Goal: Task Accomplishment & Management: Manage account settings

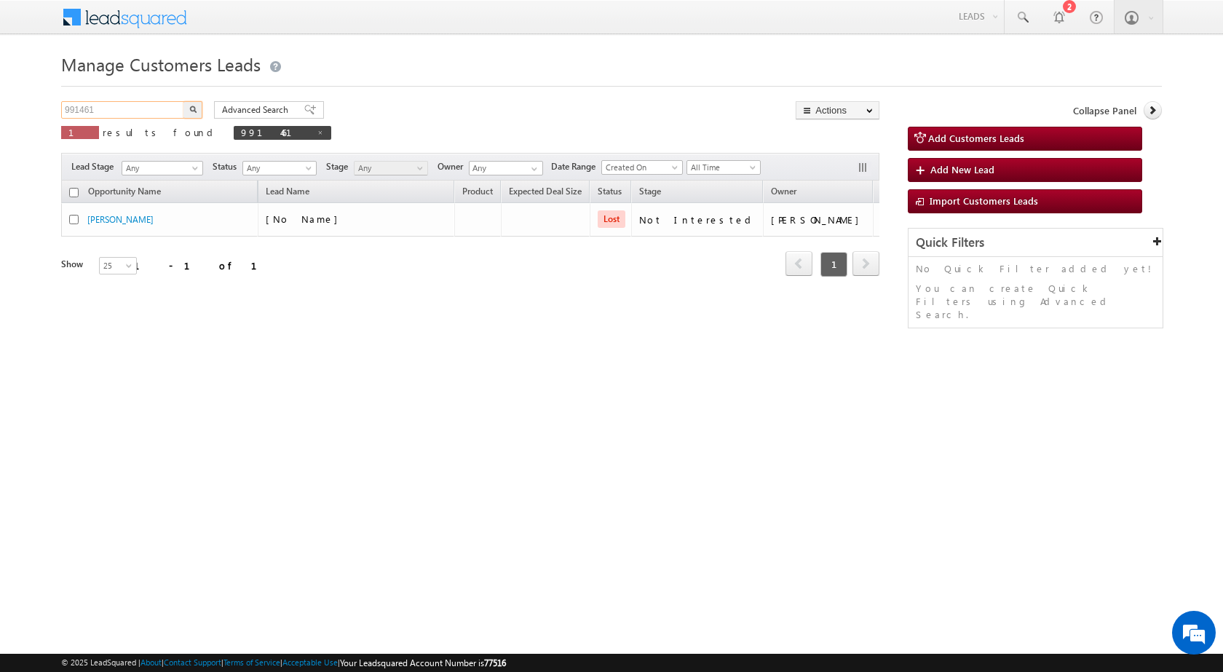
click at [102, 103] on input "991461" at bounding box center [123, 109] width 124 height 17
paste input "4673"
type input "994673"
click at [192, 114] on button "button" at bounding box center [192, 109] width 19 height 17
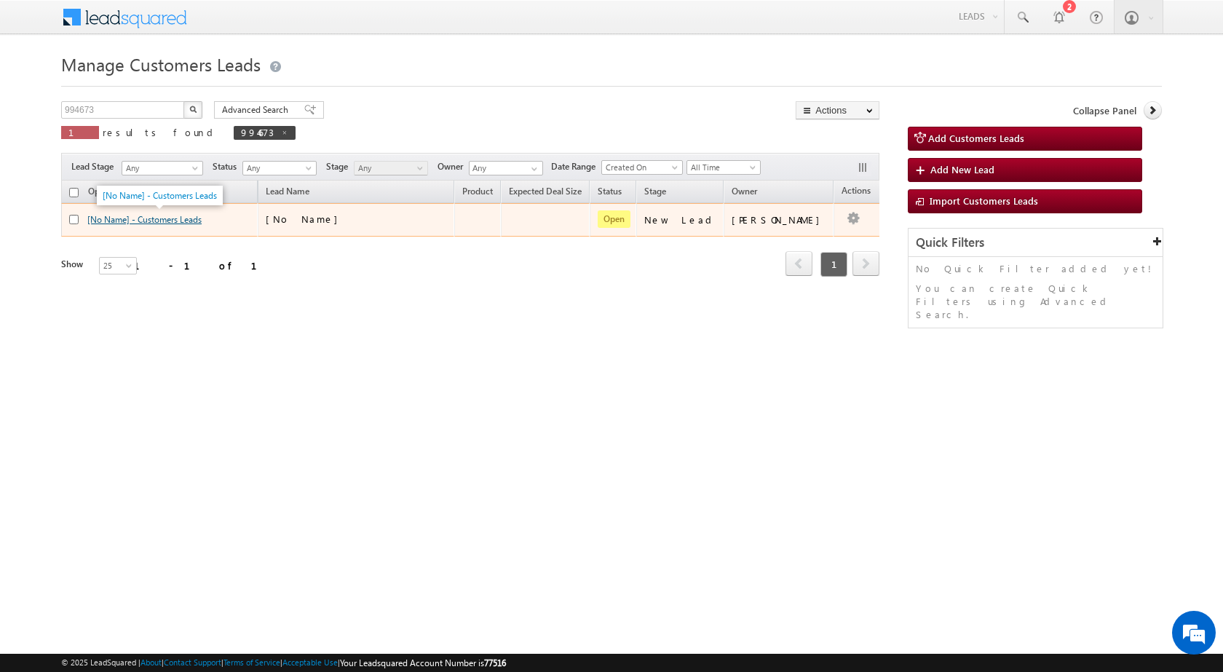
click at [148, 218] on link "[No Name] - Customers Leads" at bounding box center [144, 219] width 114 height 11
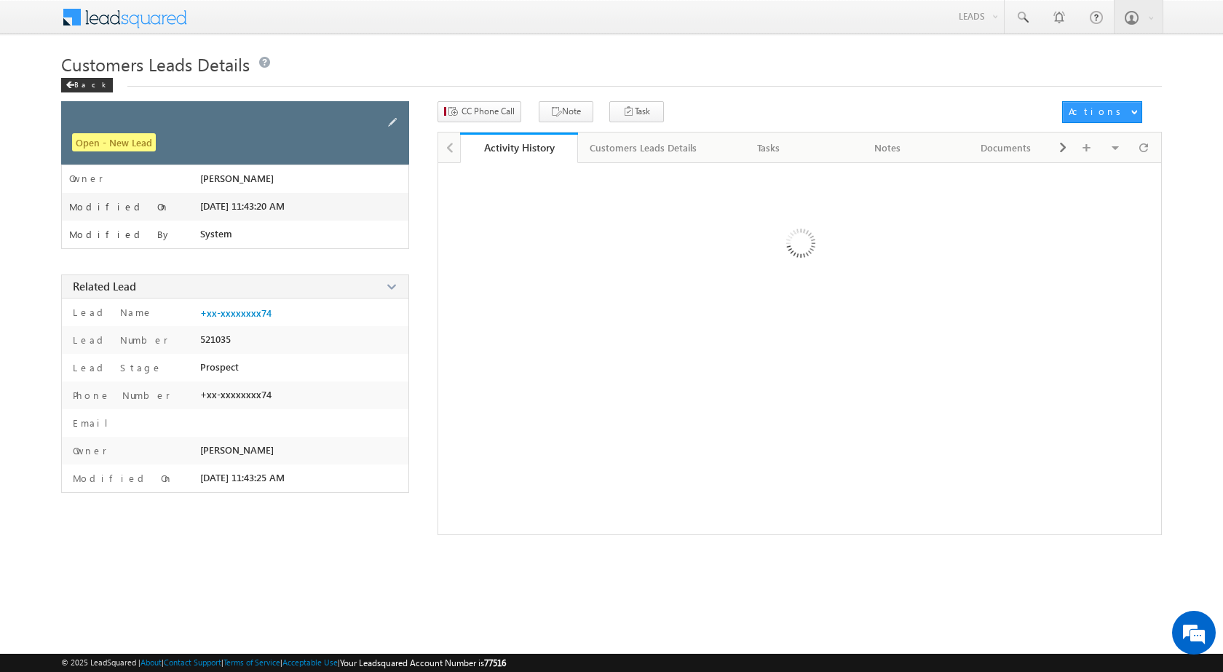
click at [387, 118] on span at bounding box center [392, 122] width 16 height 16
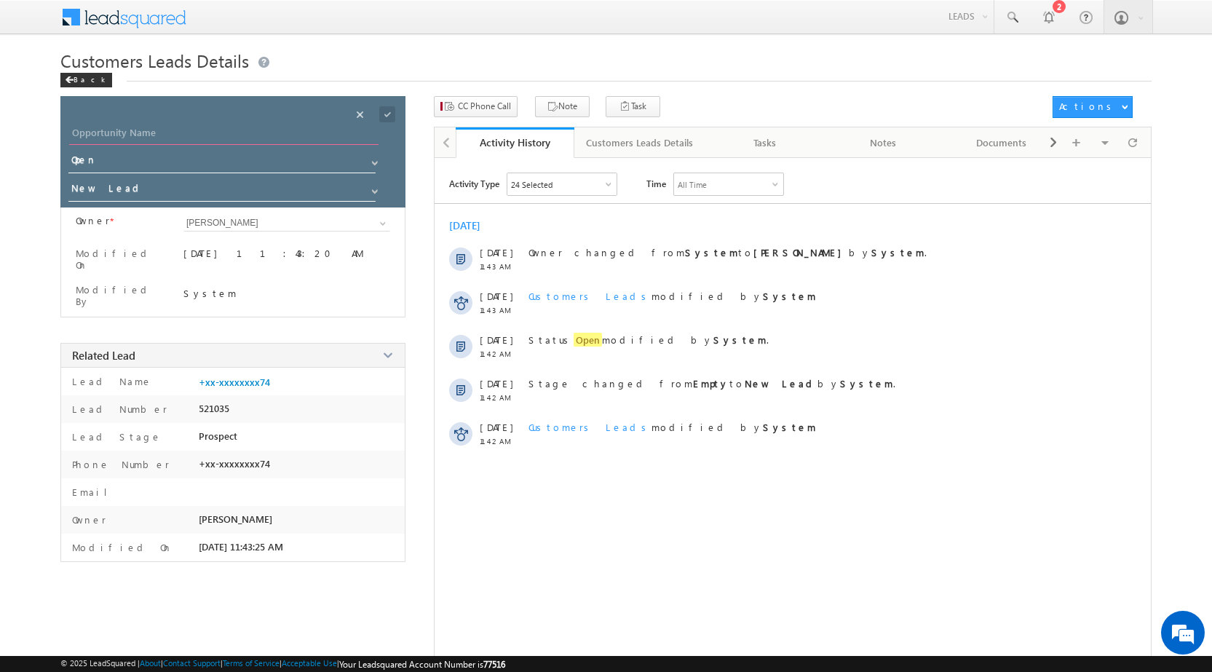
click at [256, 130] on input "Opportunity Name" at bounding box center [223, 134] width 309 height 20
type input "[PERSON_NAME]"
click at [386, 110] on span at bounding box center [387, 114] width 16 height 16
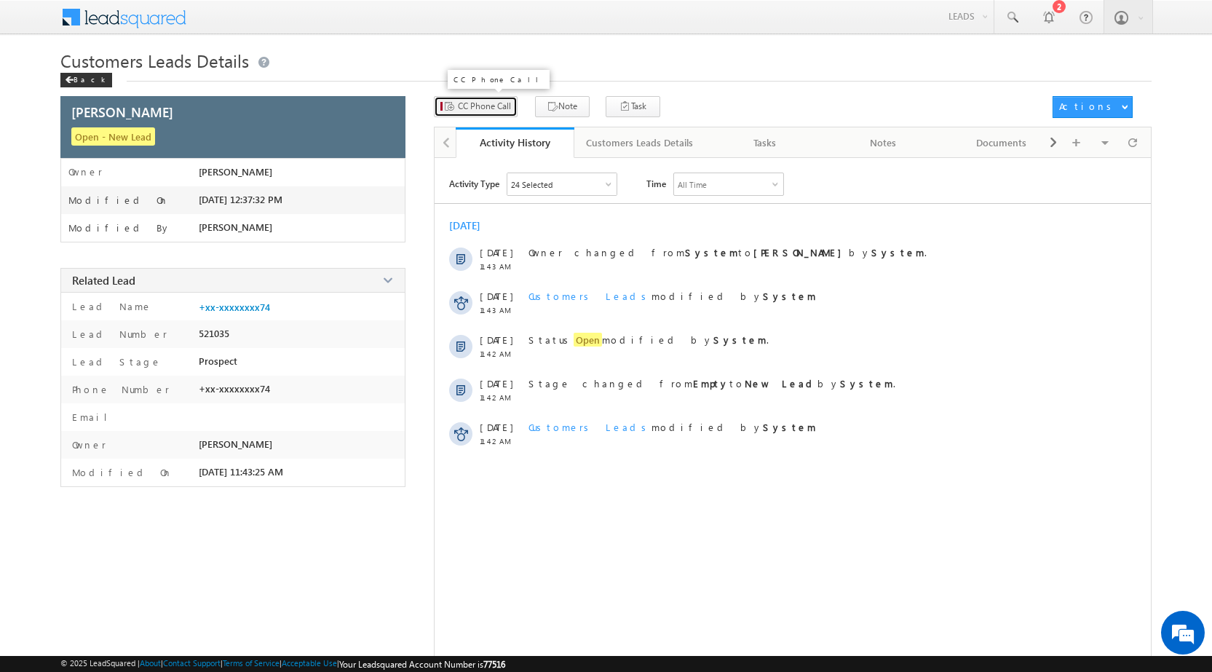
click at [496, 108] on span "CC Phone Call" at bounding box center [484, 106] width 53 height 13
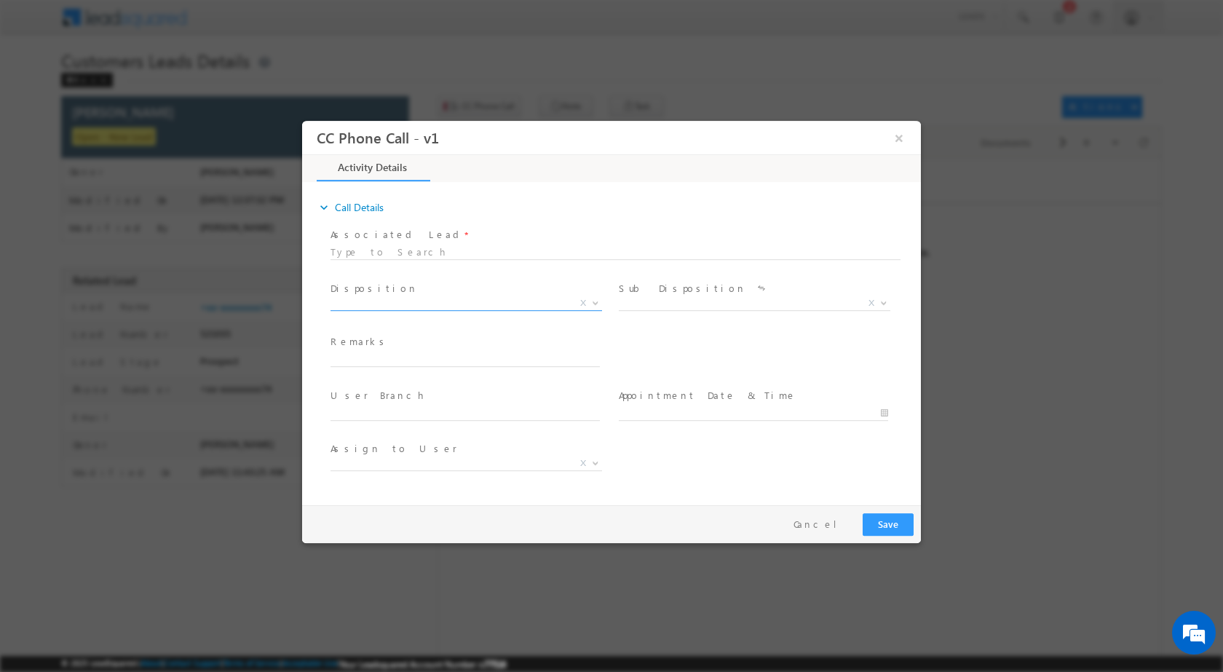
click at [599, 309] on span "Qualified Open Contacted Language Barrier Closed Lead Not Eligible X" at bounding box center [471, 304] width 282 height 17
click at [597, 291] on span "Disposition *" at bounding box center [464, 288] width 269 height 16
click at [588, 301] on span at bounding box center [594, 302] width 15 height 19
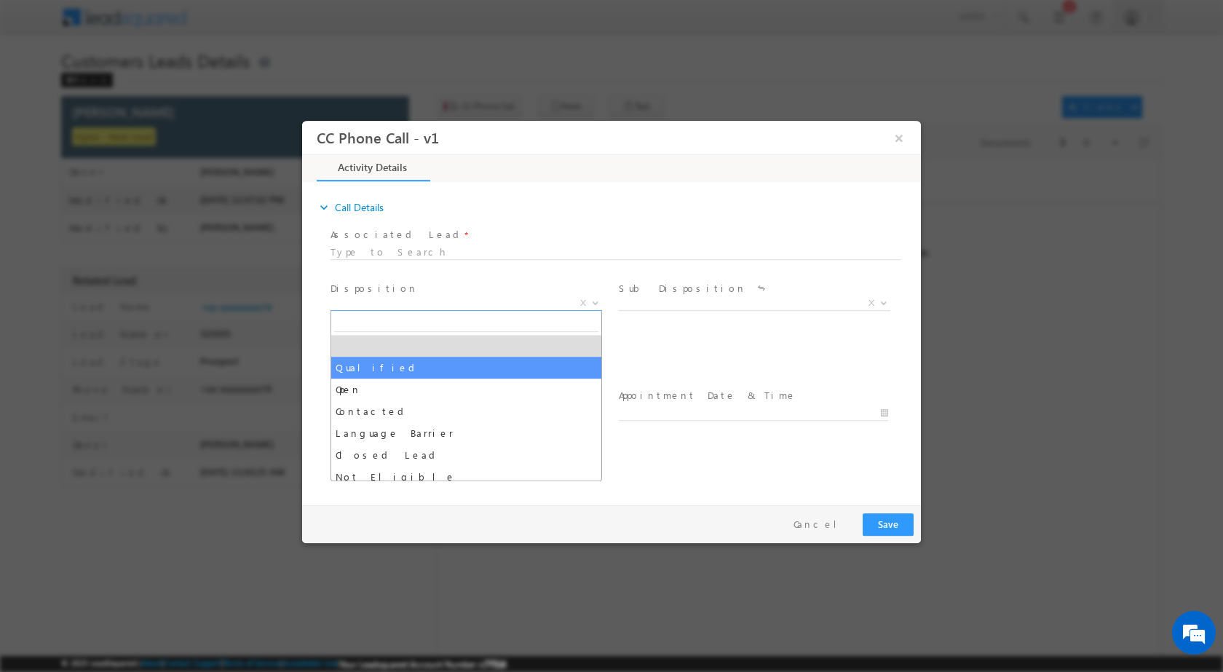
select select "Qualified"
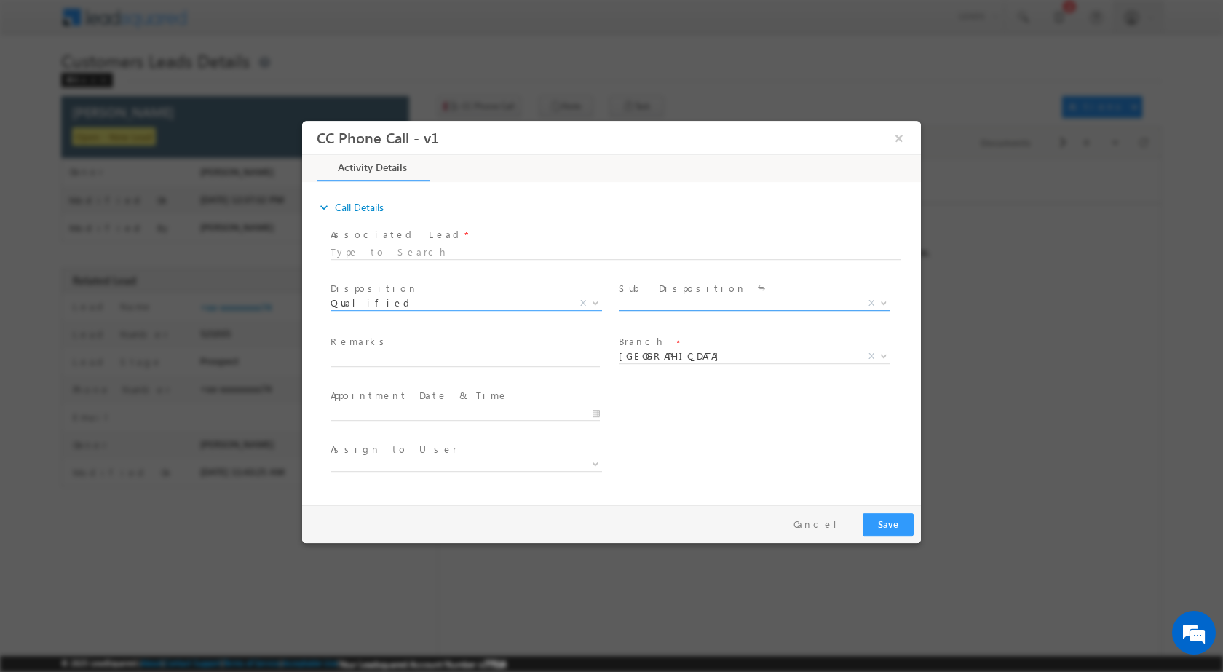
click at [883, 306] on span at bounding box center [882, 302] width 15 height 19
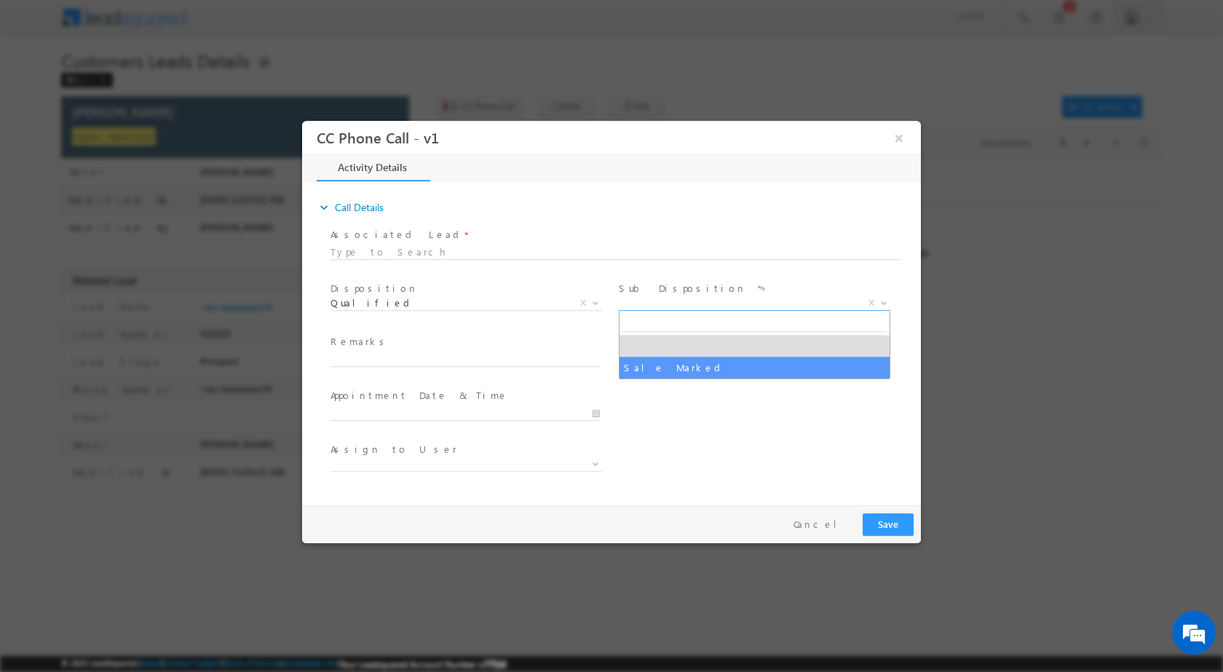
select select "Sale Marked"
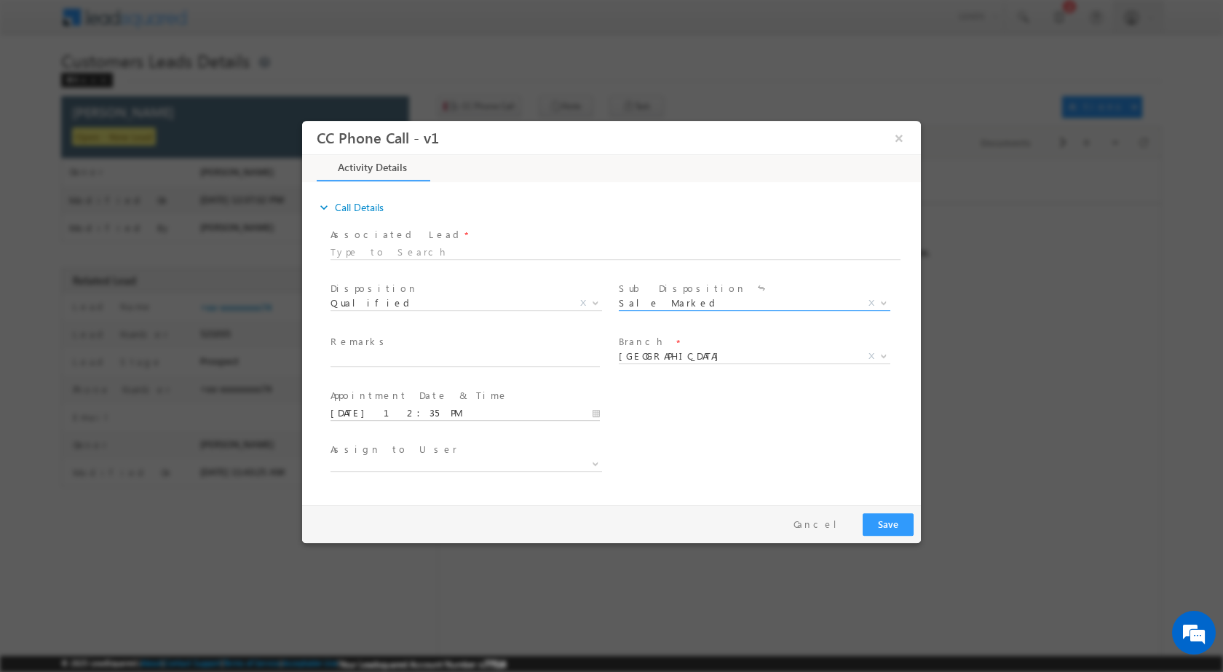
click at [586, 413] on input "10/15/2025 12:35 PM" at bounding box center [464, 412] width 269 height 15
type input "10/18/2025 12:35 PM"
type input "11"
type input "10/18/2025 11:35 PM"
click at [420, 403] on div "35" at bounding box center [424, 394] width 60 height 22
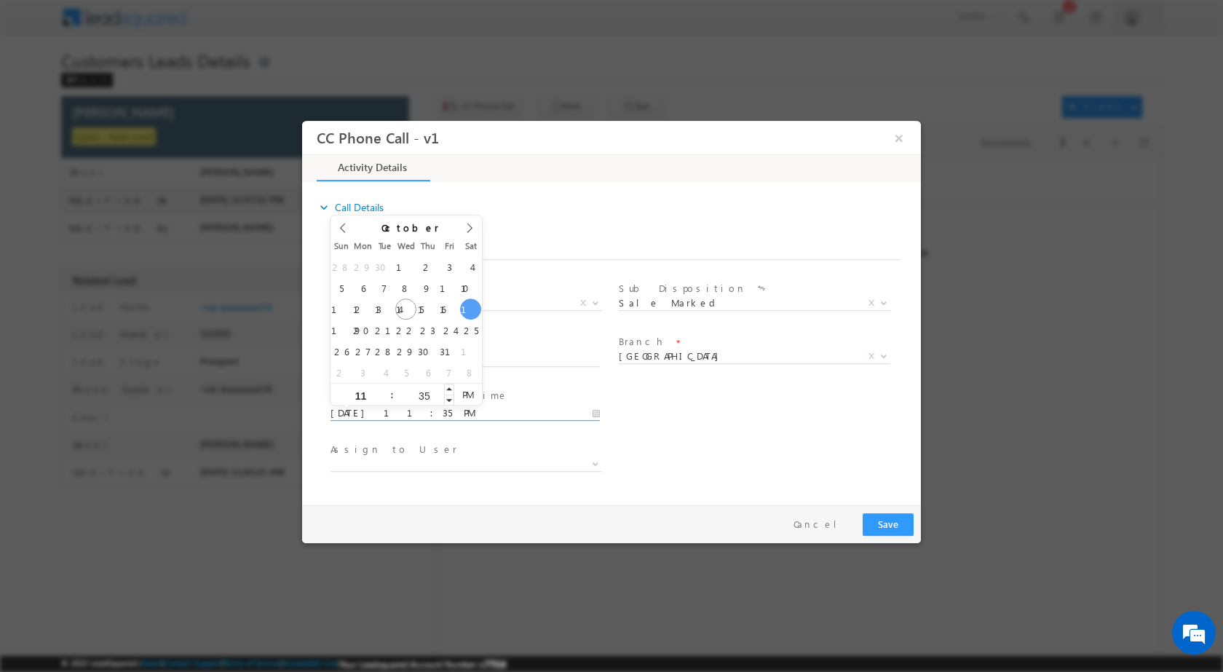
click at [429, 396] on input "35" at bounding box center [424, 394] width 60 height 9
type input "00"
type input "10/18/2025 11:00 AM"
click at [472, 394] on span "PM" at bounding box center [467, 394] width 27 height 22
click at [740, 398] on div "User Branch * Appointment Date & Time * 10/18/2025 11:00 AM" at bounding box center [624, 411] width 593 height 54
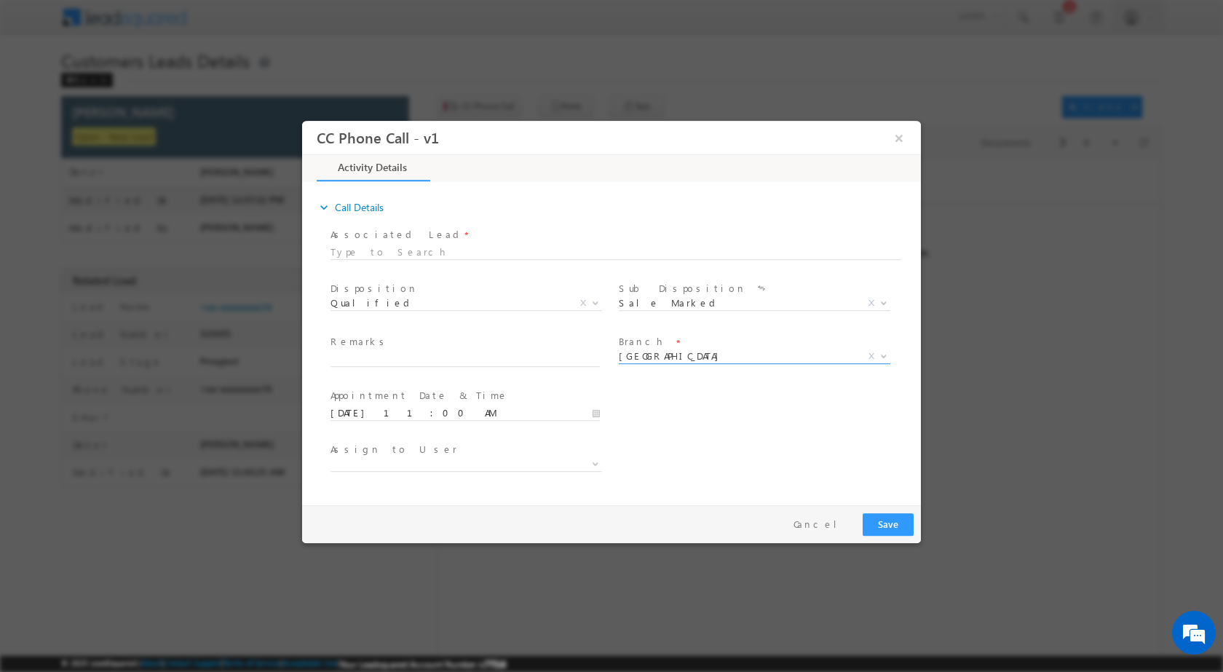
click at [887, 358] on span at bounding box center [882, 355] width 15 height 19
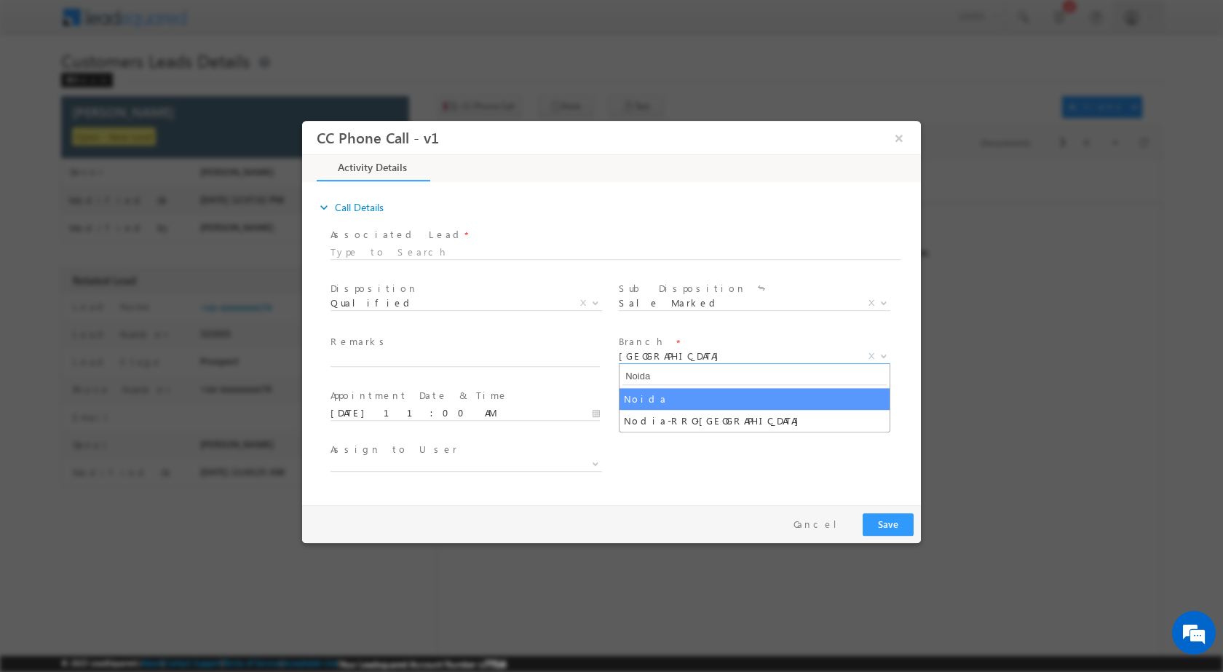
type input "Noida"
select select "Noida"
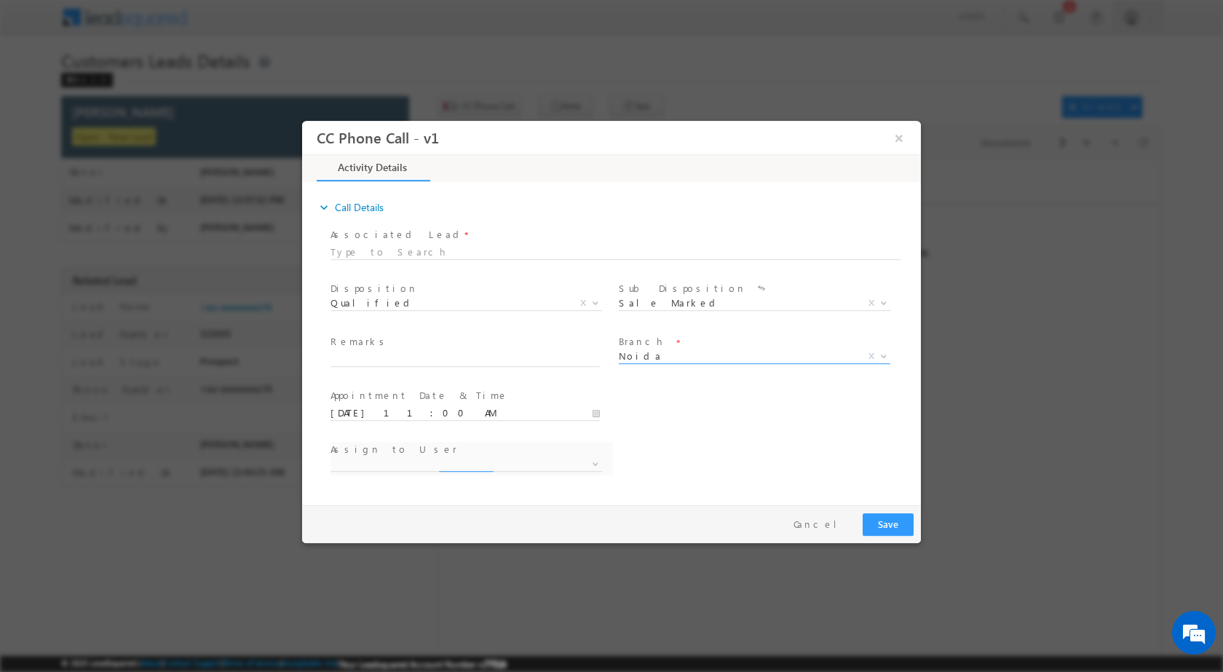
select select "ajai.kumar@sgrlimited.in"
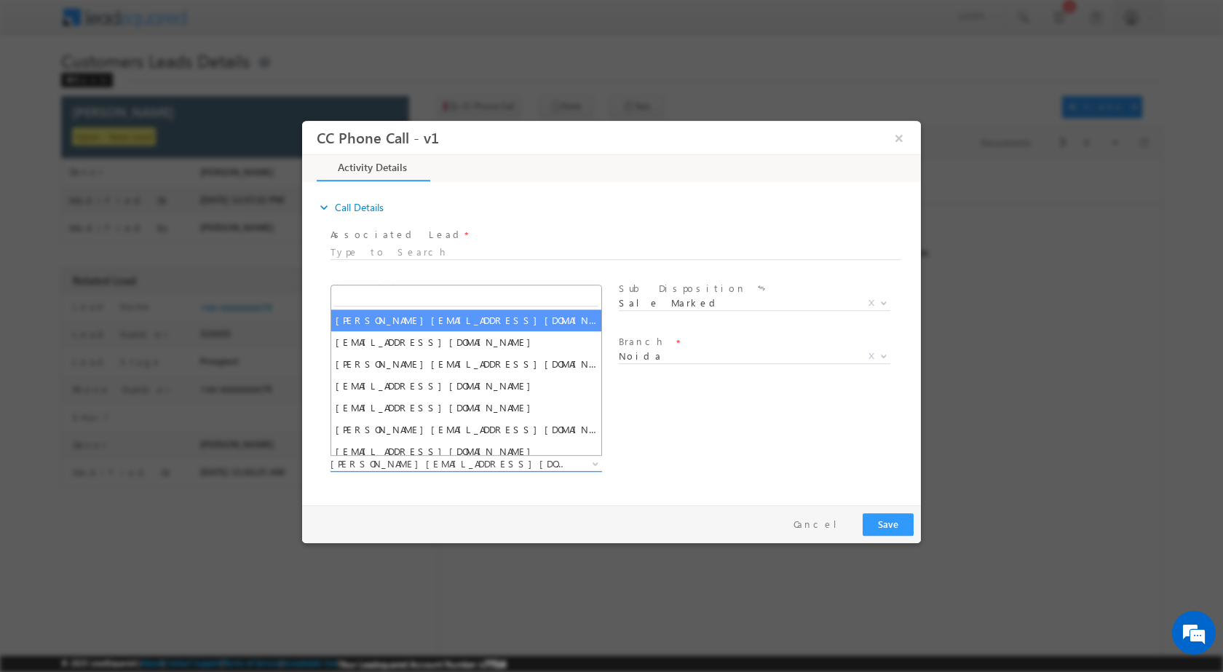
click at [597, 458] on span at bounding box center [594, 462] width 15 height 19
type input "[PERSON_NAME][EMAIL_ADDRESS][PERSON_NAME][DOMAIN_NAME]"
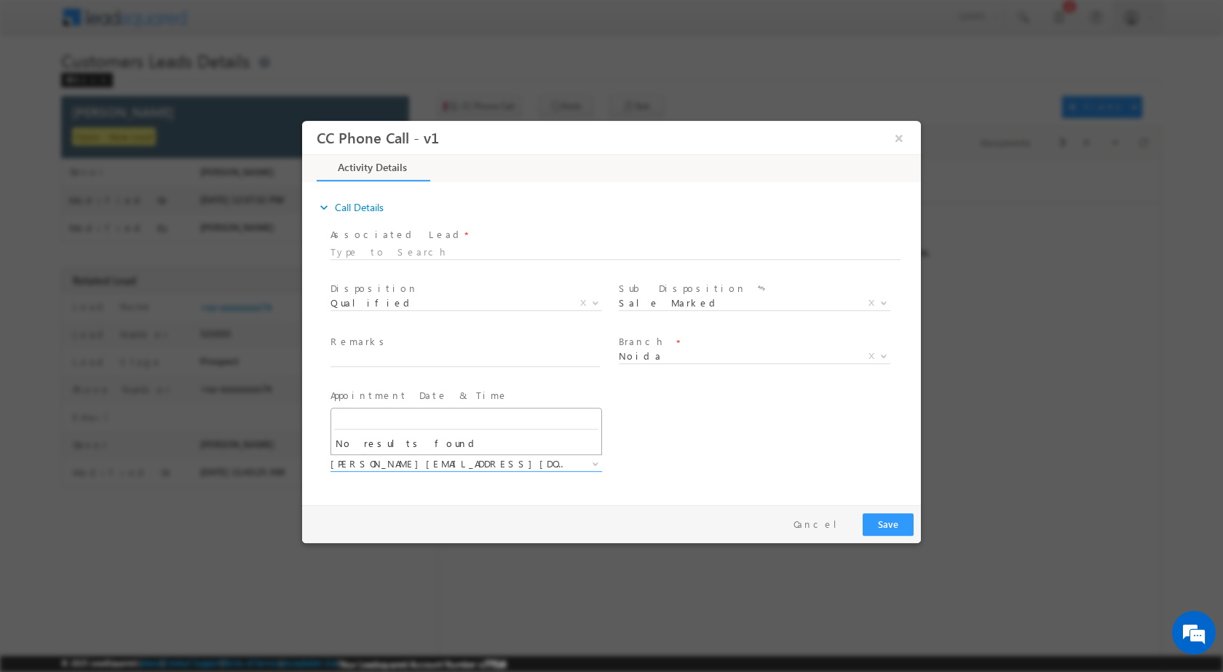
click at [546, 480] on span at bounding box center [464, 481] width 269 height 16
click at [354, 360] on input "text" at bounding box center [464, 359] width 269 height 15
paste input "15/10-Customer Name is Sanjeev Kumar Customer age is 42 yrs Loan type is Plot p…"
type input "15/10-Customer Name is Sanjeev Kumar Customer age is 42 yrs Loan type is Plot p…"
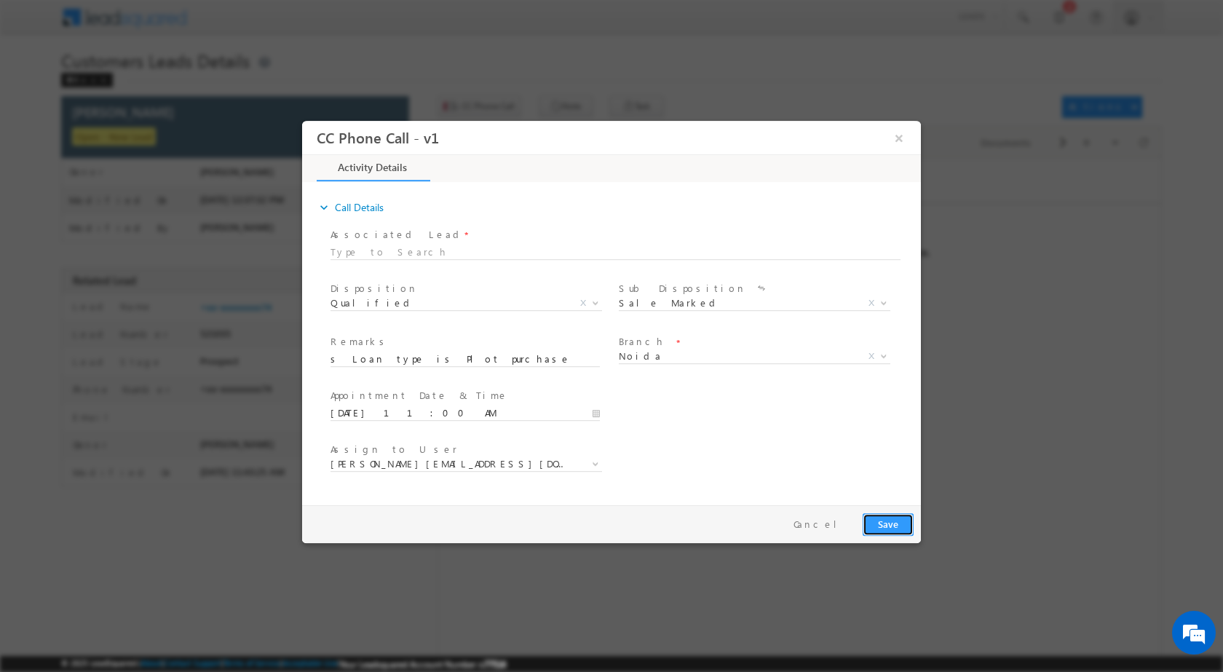
click at [886, 524] on button "Save" at bounding box center [888, 523] width 51 height 23
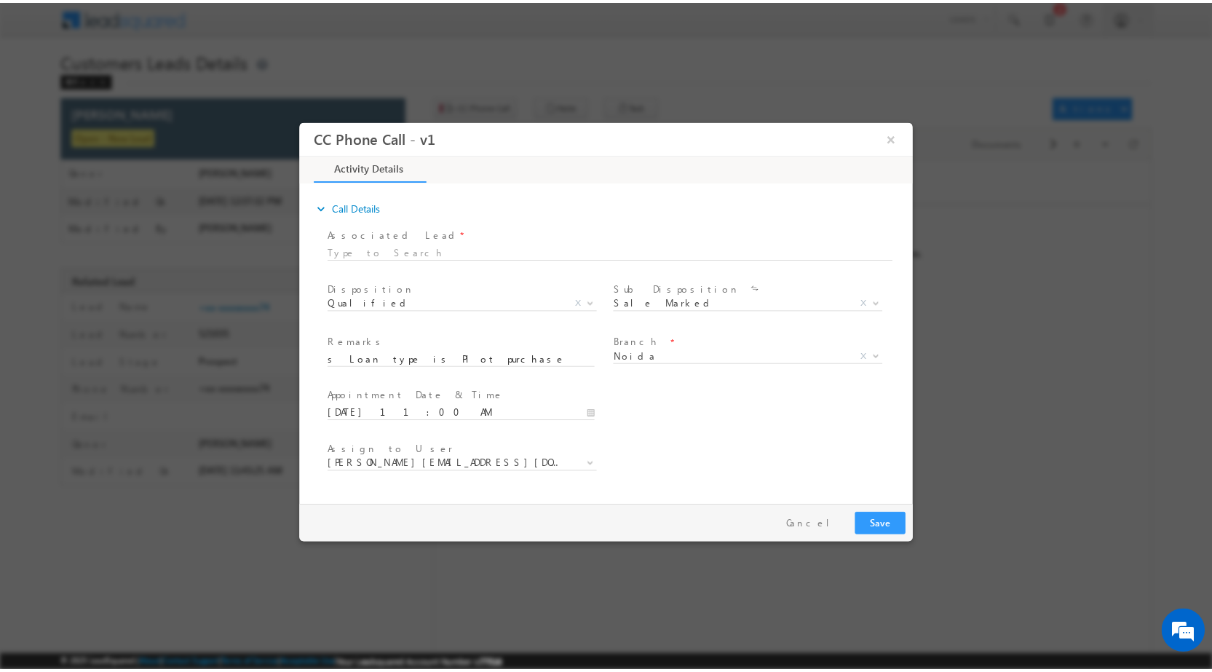
scroll to position [0, 0]
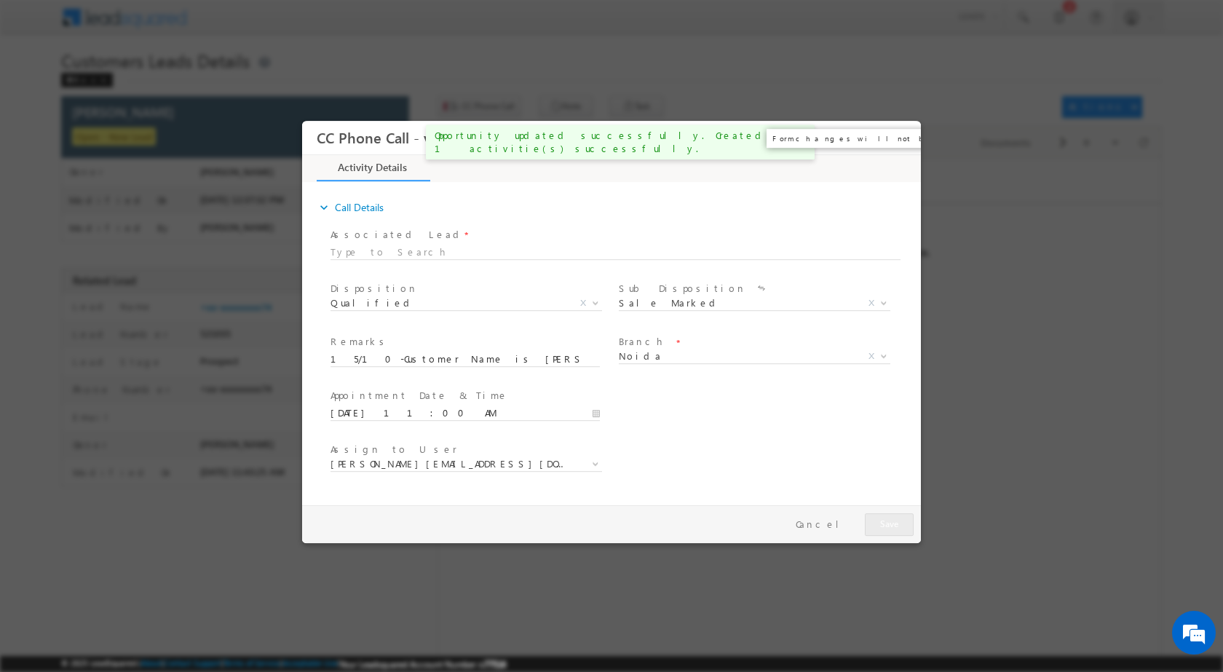
click at [900, 138] on button "×" at bounding box center [899, 137] width 25 height 27
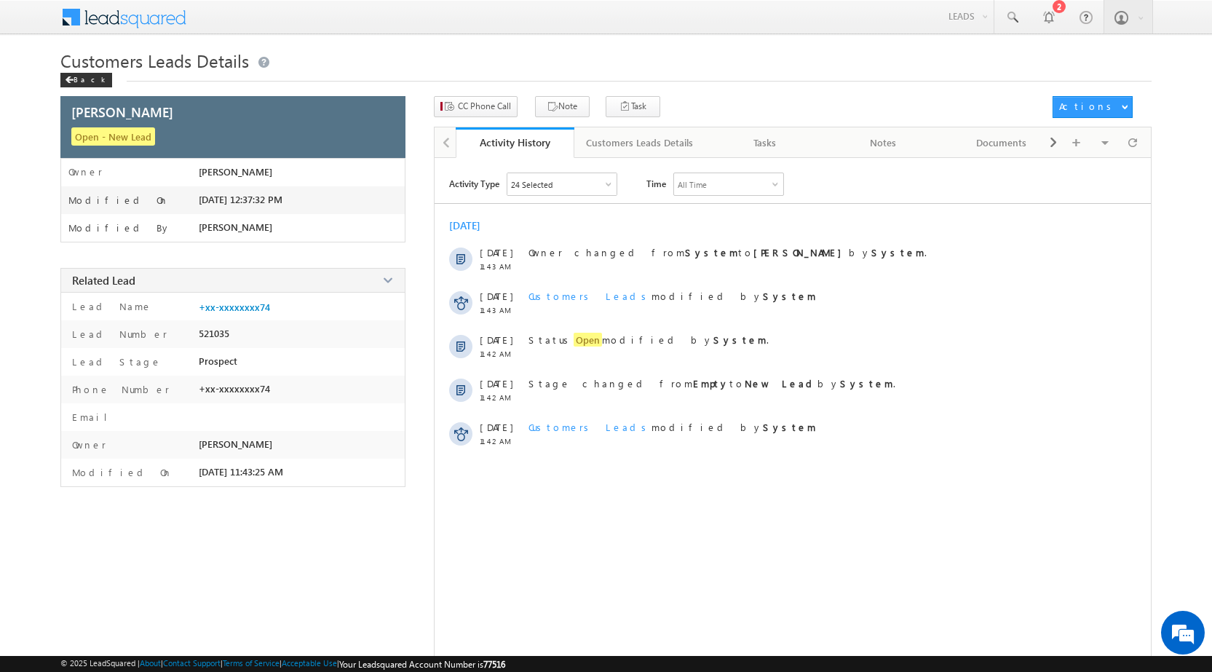
click at [67, 71] on span "Customers Leads Details" at bounding box center [154, 60] width 189 height 23
click at [67, 76] on span at bounding box center [69, 79] width 9 height 7
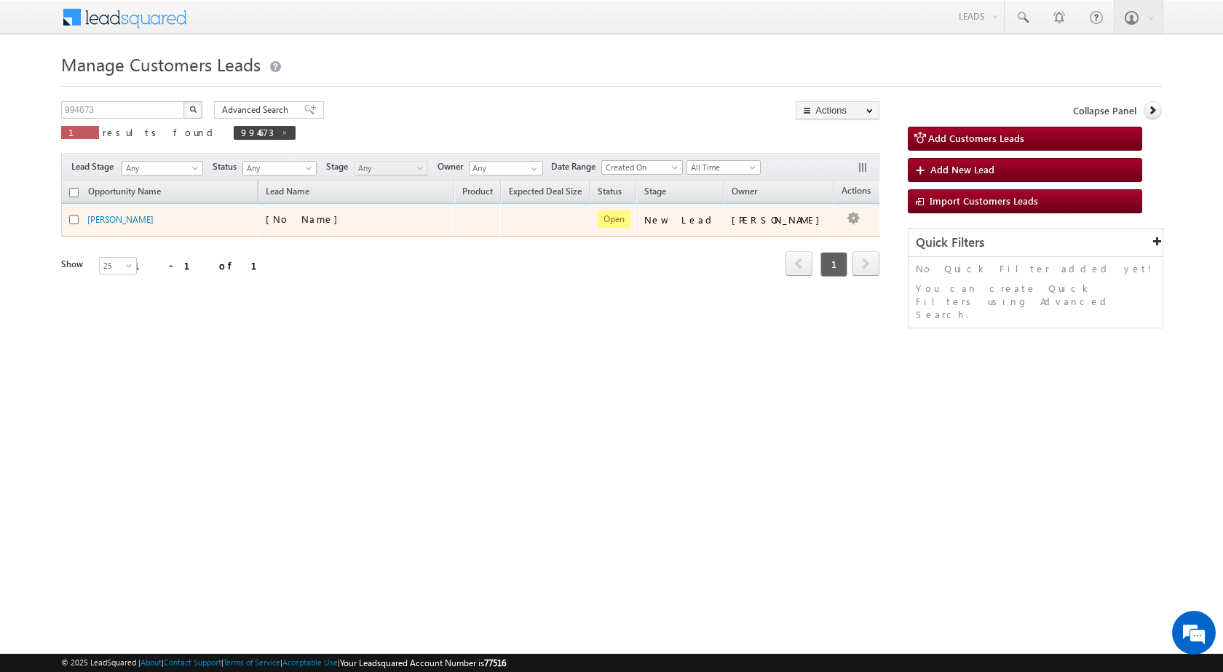
click at [843, 221] on td "Edit Change Owner Change Stage Add Activity Add Task Delete" at bounding box center [863, 219] width 60 height 33
click at [796, 231] on link "Edit" at bounding box center [824, 237] width 73 height 17
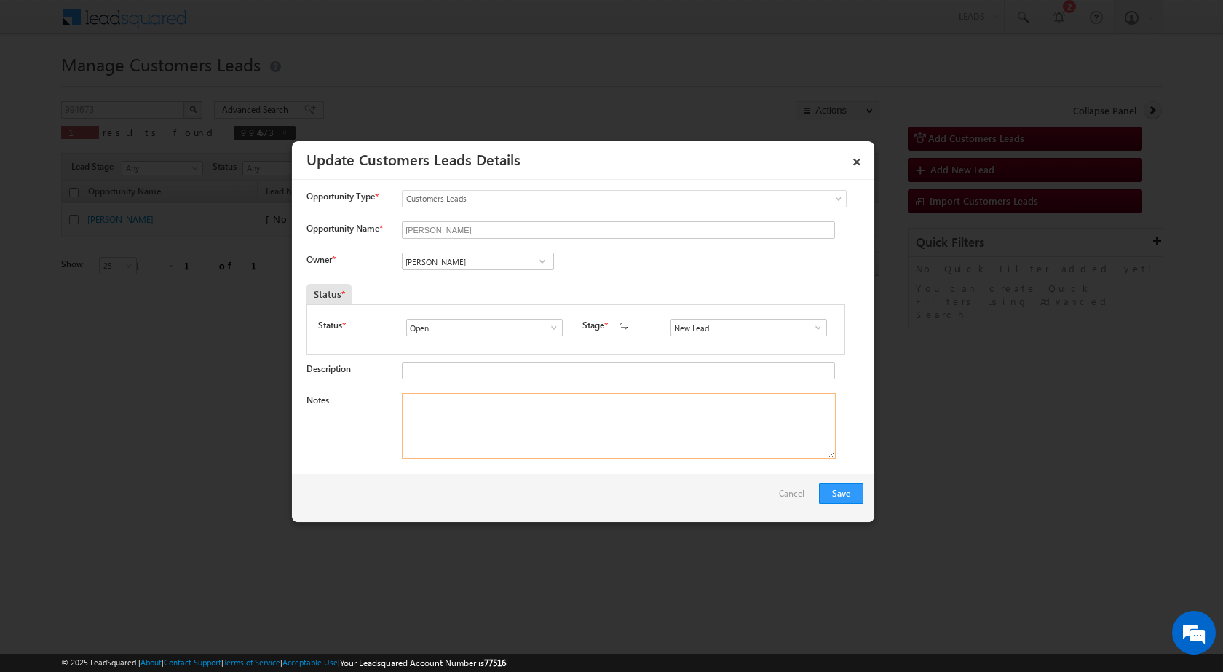
click at [634, 397] on textarea "Notes" at bounding box center [619, 426] width 434 height 66
paste textarea "15/10-Customer Name is [PERSON_NAME] Customer age is [DEMOGRAPHIC_DATA] yrs Loa…"
type textarea "15/10-Customer Name is [PERSON_NAME] Customer age is [DEMOGRAPHIC_DATA] yrs Loa…"
click at [542, 260] on span at bounding box center [542, 261] width 15 height 12
paste input "[PERSON_NAME][EMAIL_ADDRESS][PERSON_NAME][DOMAIN_NAME]"
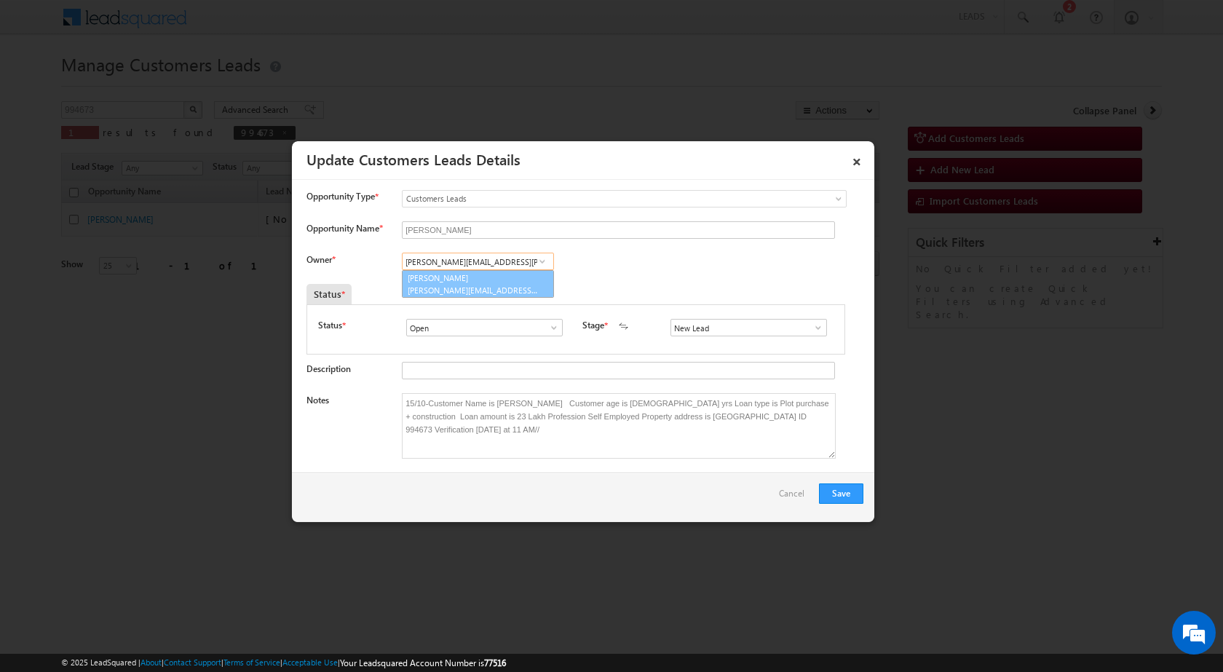
click at [470, 272] on link "[PERSON_NAME] [PERSON_NAME][EMAIL_ADDRESS][PERSON_NAME][DOMAIN_NAME]" at bounding box center [478, 284] width 152 height 28
type input "[PERSON_NAME]"
click at [849, 486] on button "Save" at bounding box center [841, 493] width 44 height 20
